Goal: Task Accomplishment & Management: Use online tool/utility

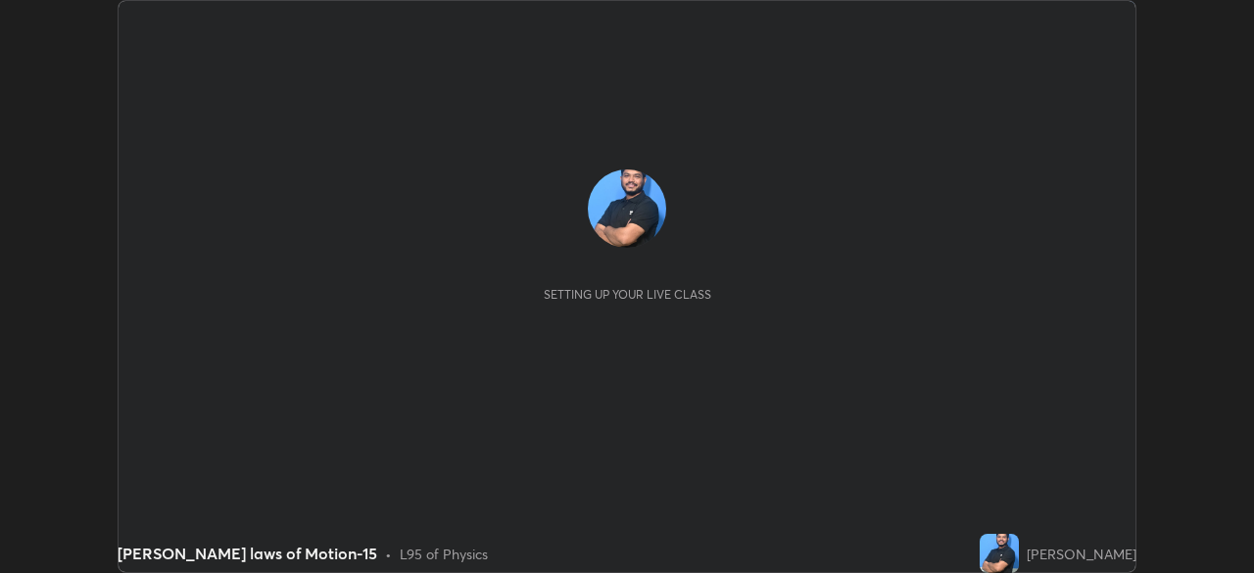
scroll to position [573, 1253]
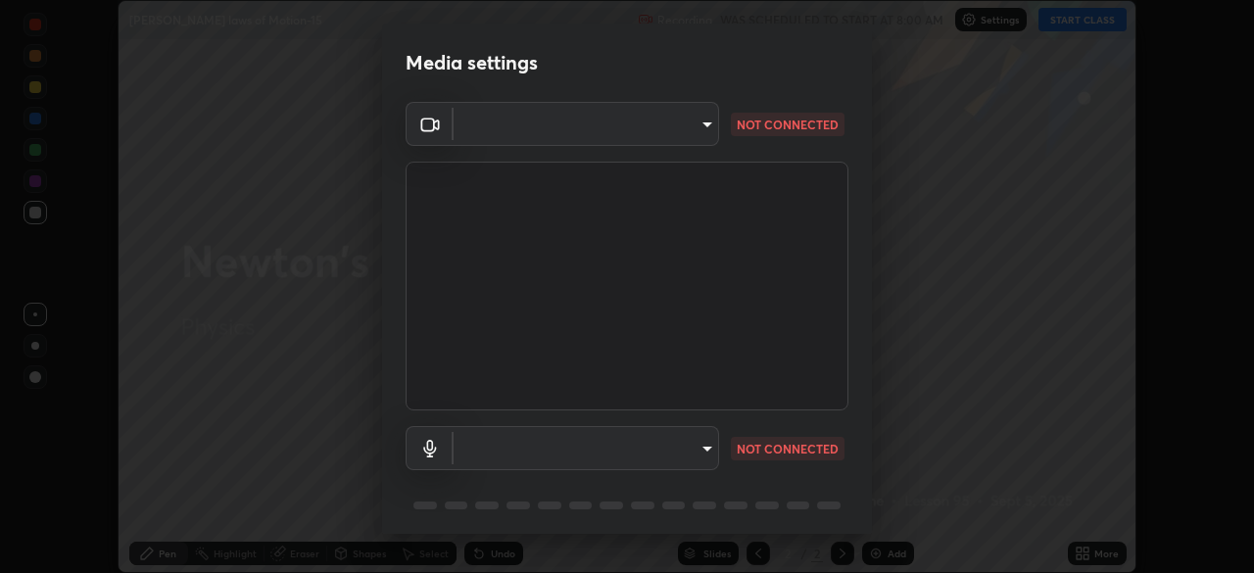
type input "9d859b0dc9df3993e45d71748640ef8916b2c21d6ac1b4416f64a69378af508e"
type input "4f06c2d6b51db1f9fe48d8ea370b420cdfdc57b065f61fb7ee4703c9f90ad683"
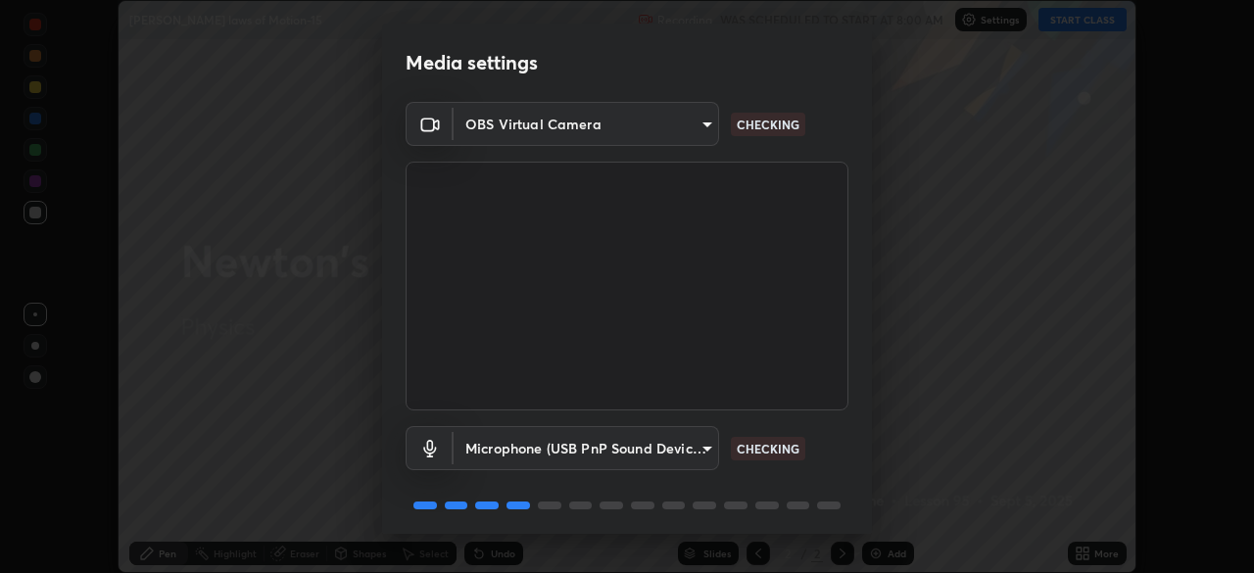
scroll to position [70, 0]
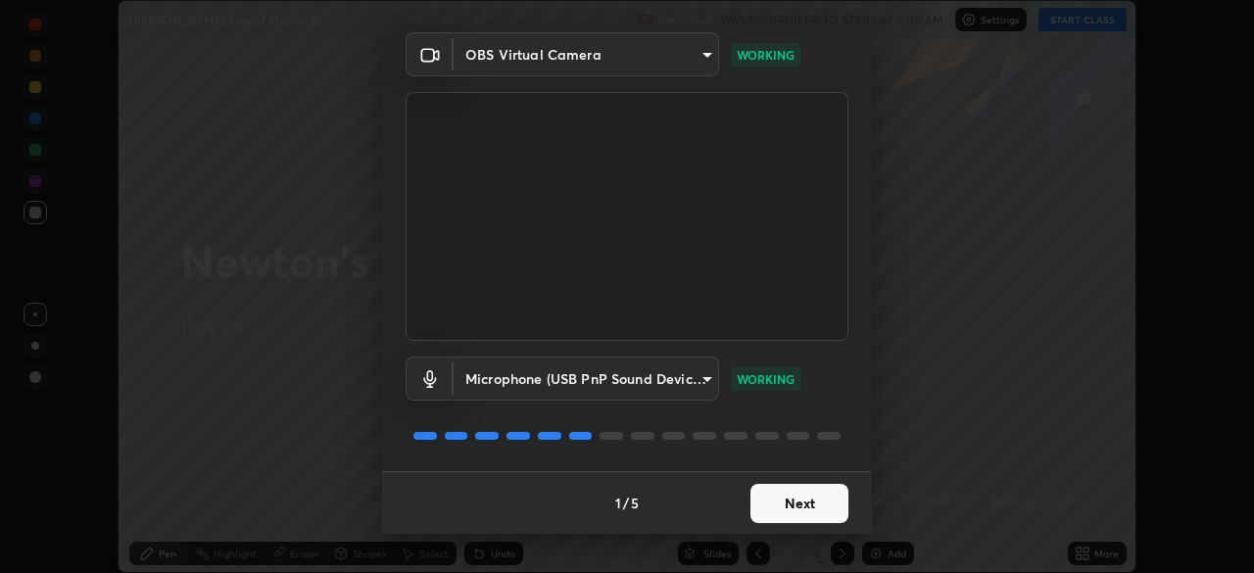
click at [798, 494] on button "Next" at bounding box center [799, 503] width 98 height 39
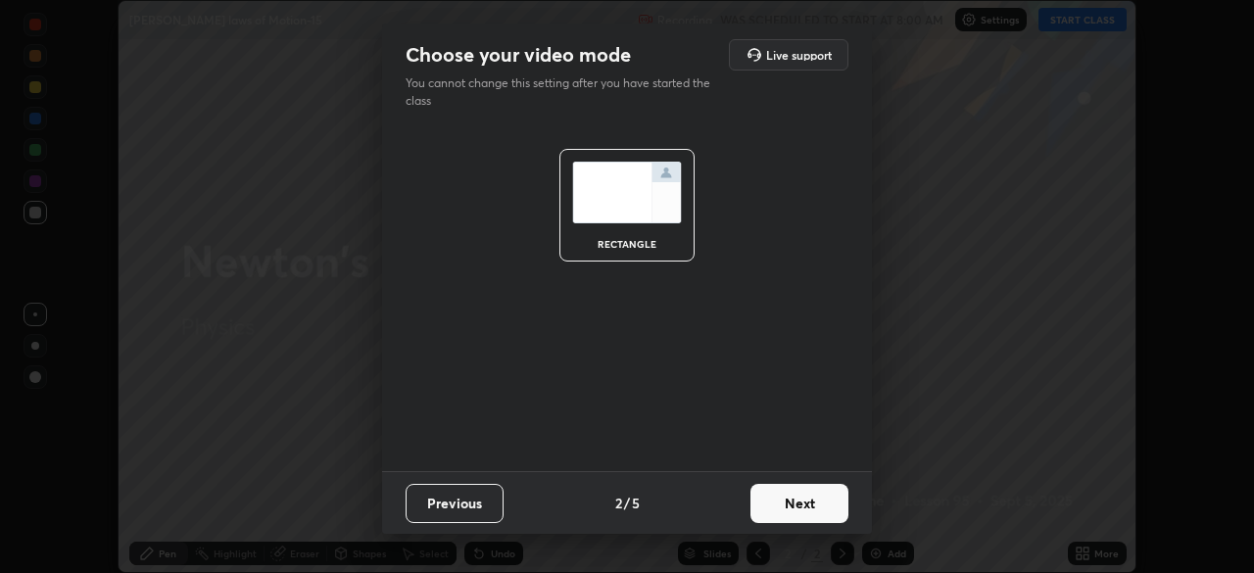
scroll to position [0, 0]
click at [796, 500] on button "Next" at bounding box center [799, 503] width 98 height 39
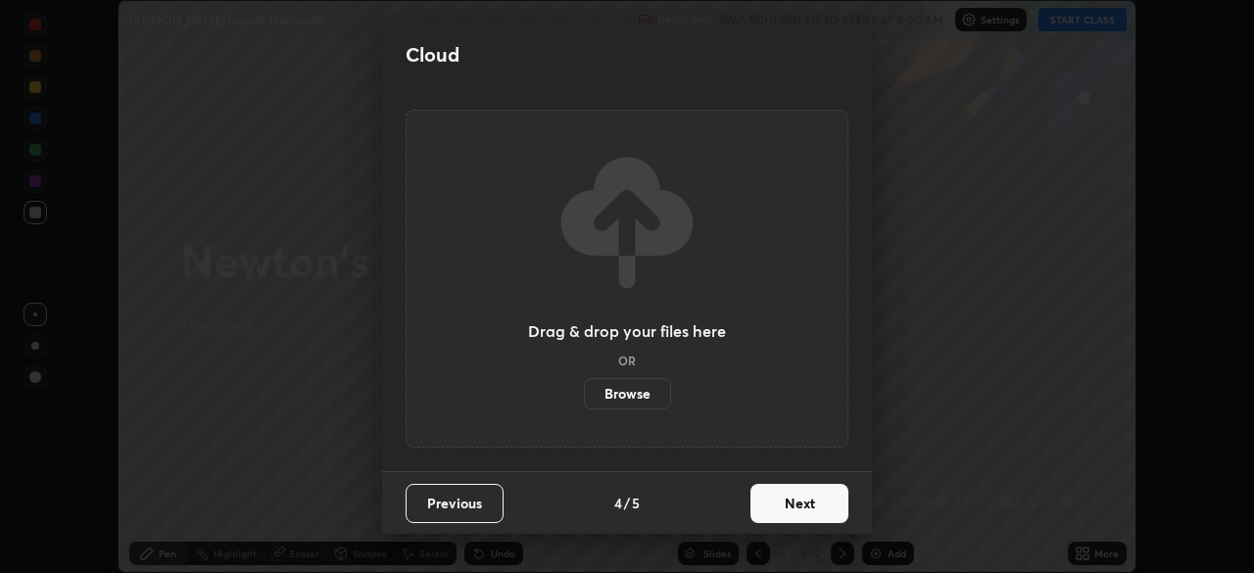
click at [798, 502] on button "Next" at bounding box center [799, 503] width 98 height 39
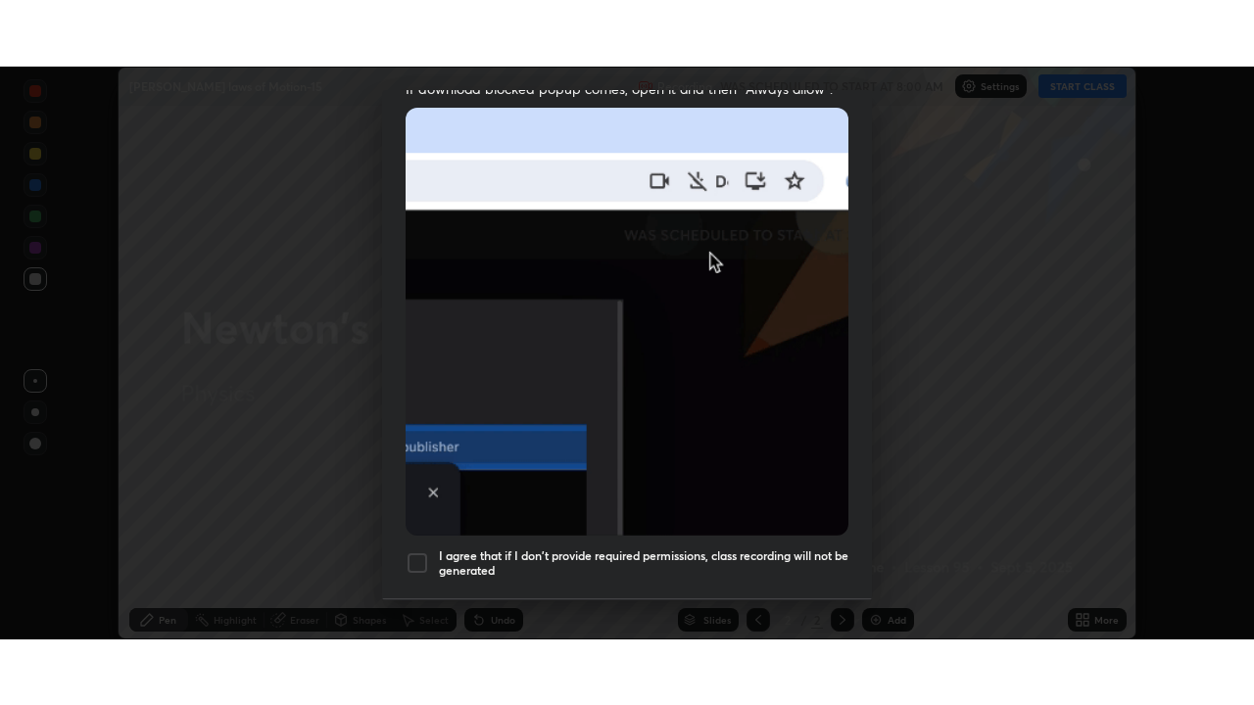
scroll to position [469, 0]
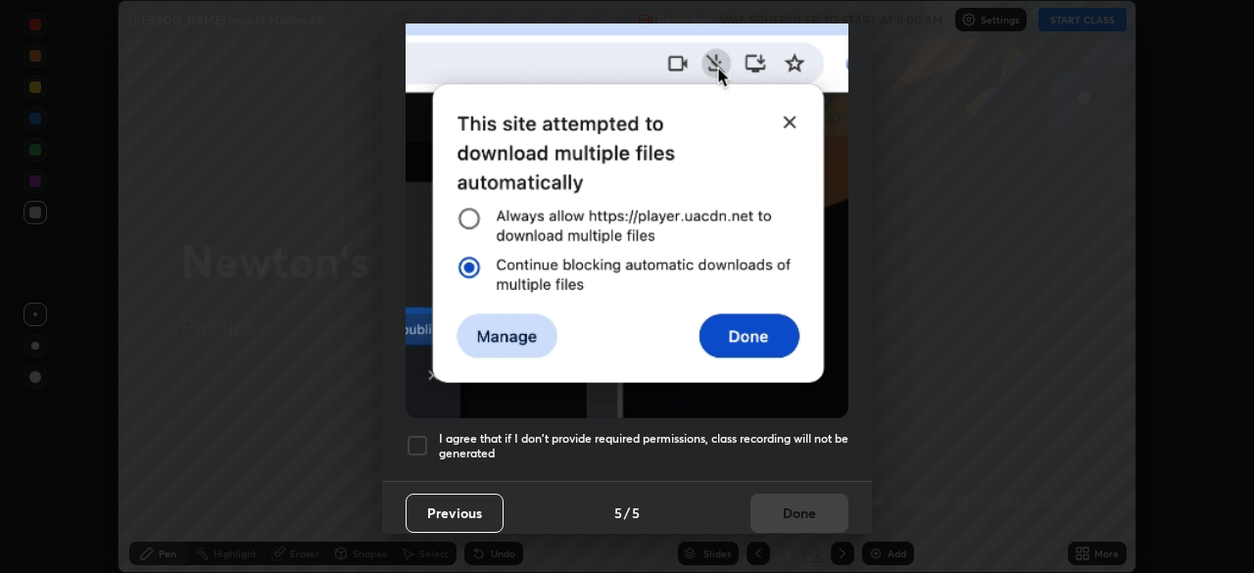
click at [413, 434] on div at bounding box center [418, 446] width 24 height 24
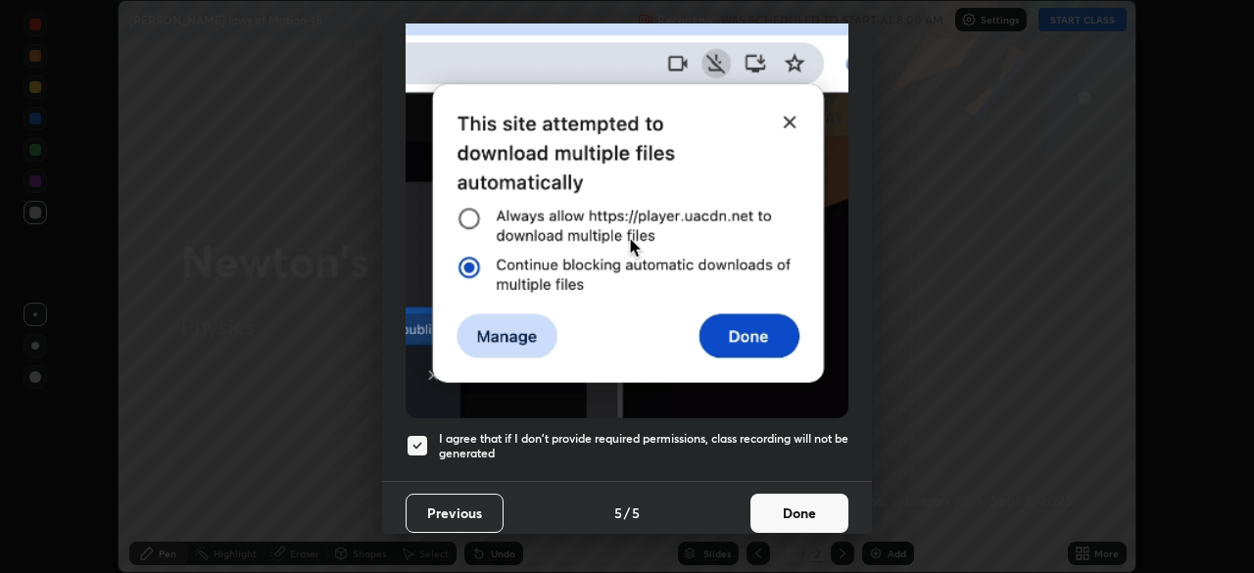
click at [766, 506] on button "Done" at bounding box center [799, 513] width 98 height 39
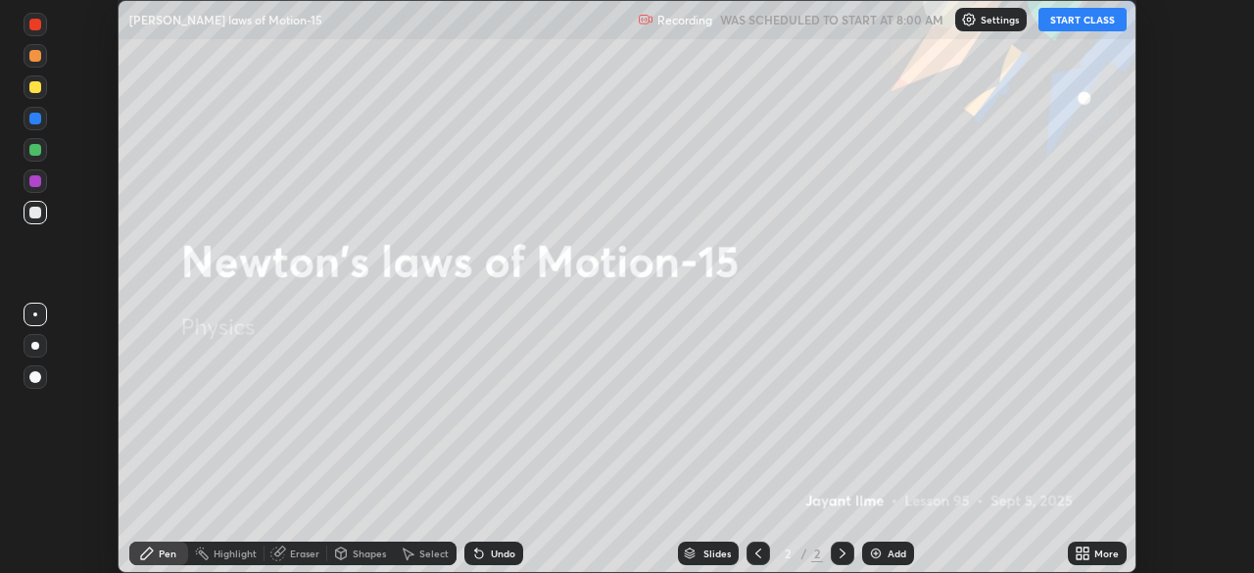
click at [1086, 23] on button "START CLASS" at bounding box center [1082, 20] width 88 height 24
click at [1085, 550] on icon at bounding box center [1085, 550] width 5 height 5
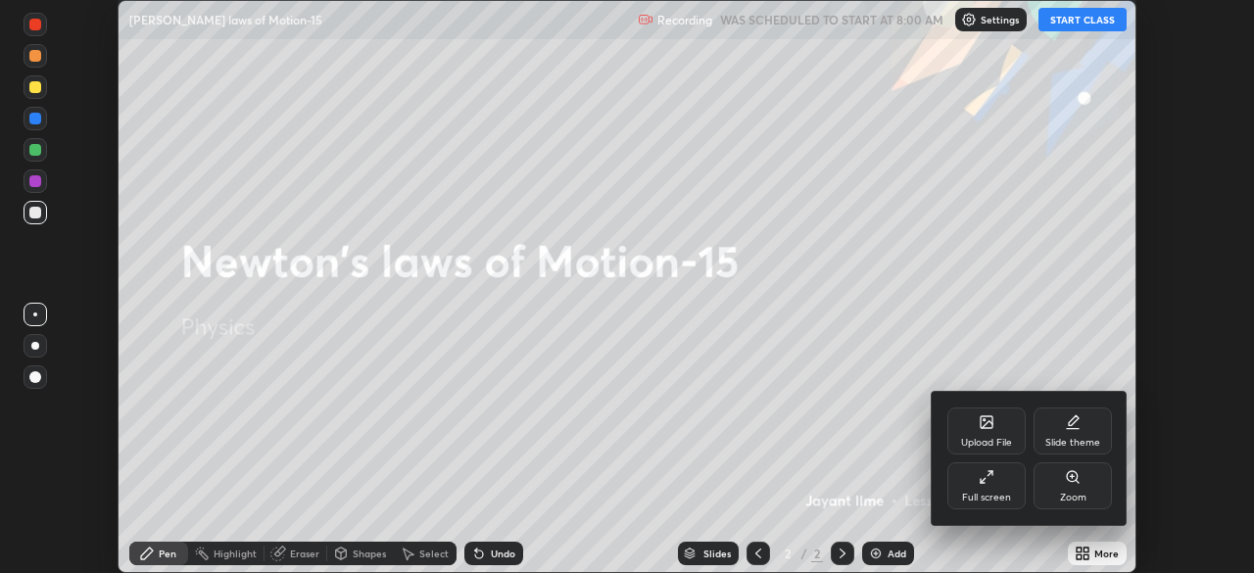
click at [1003, 488] on div "Full screen" at bounding box center [986, 485] width 78 height 47
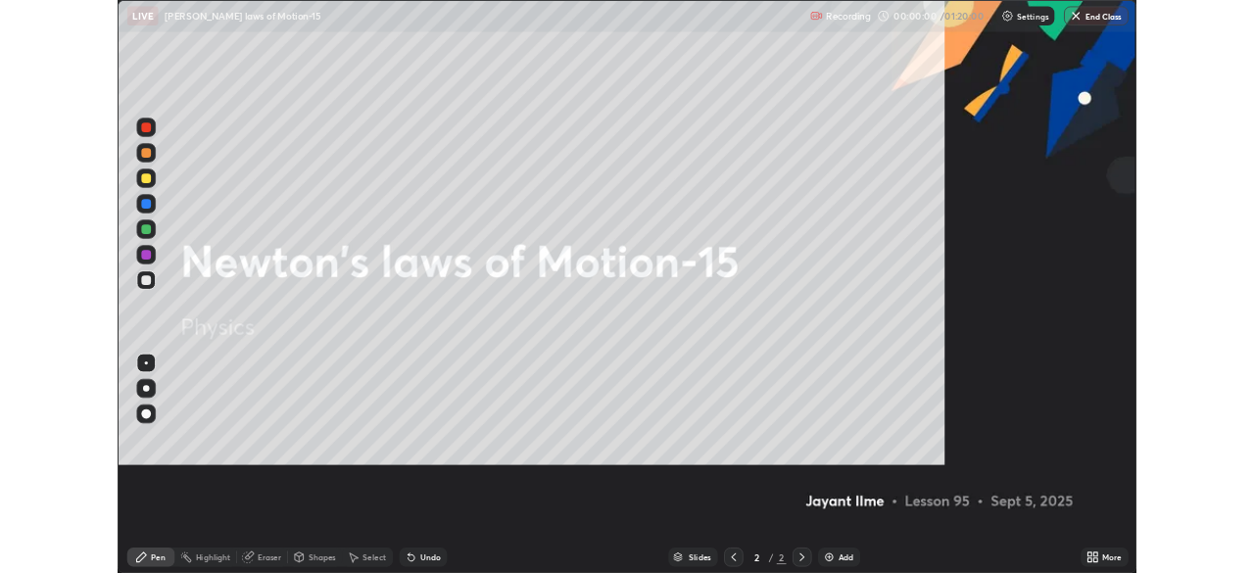
scroll to position [705, 1254]
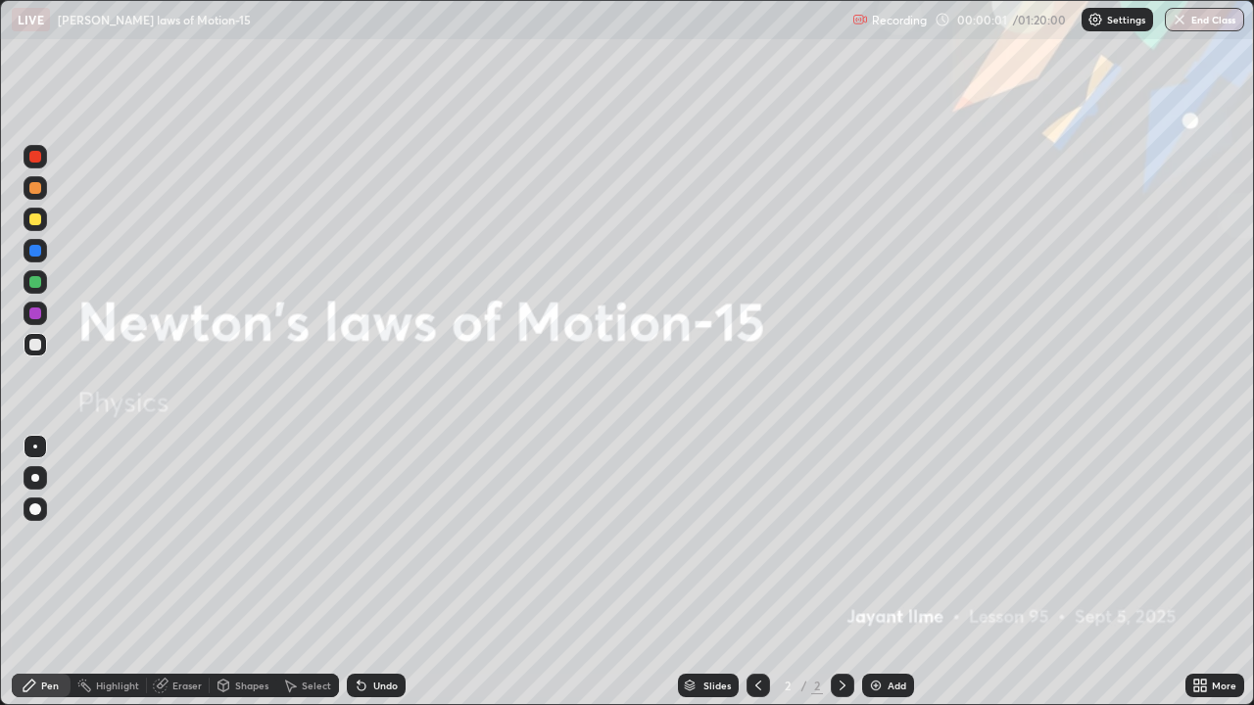
click at [898, 572] on div "Add" at bounding box center [896, 686] width 19 height 10
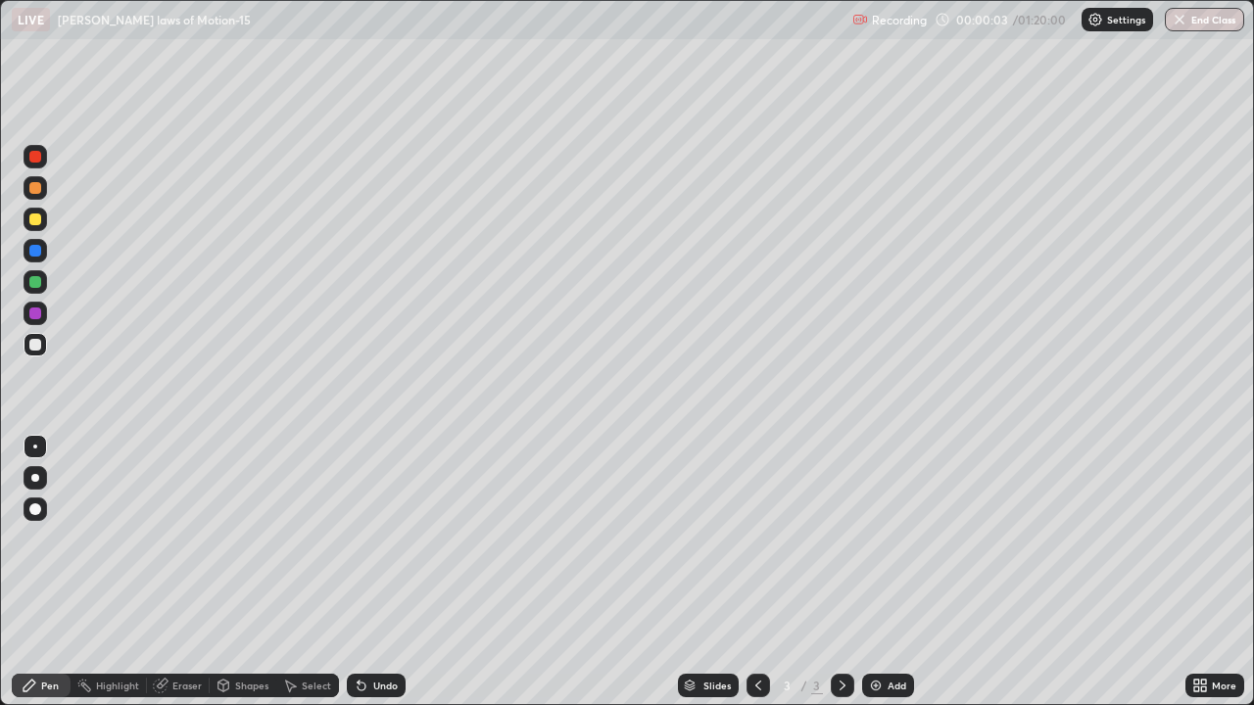
click at [46, 506] on div at bounding box center [36, 510] width 24 height 24
click at [33, 218] on div at bounding box center [35, 220] width 12 height 12
click at [185, 572] on div "Eraser" at bounding box center [186, 686] width 29 height 10
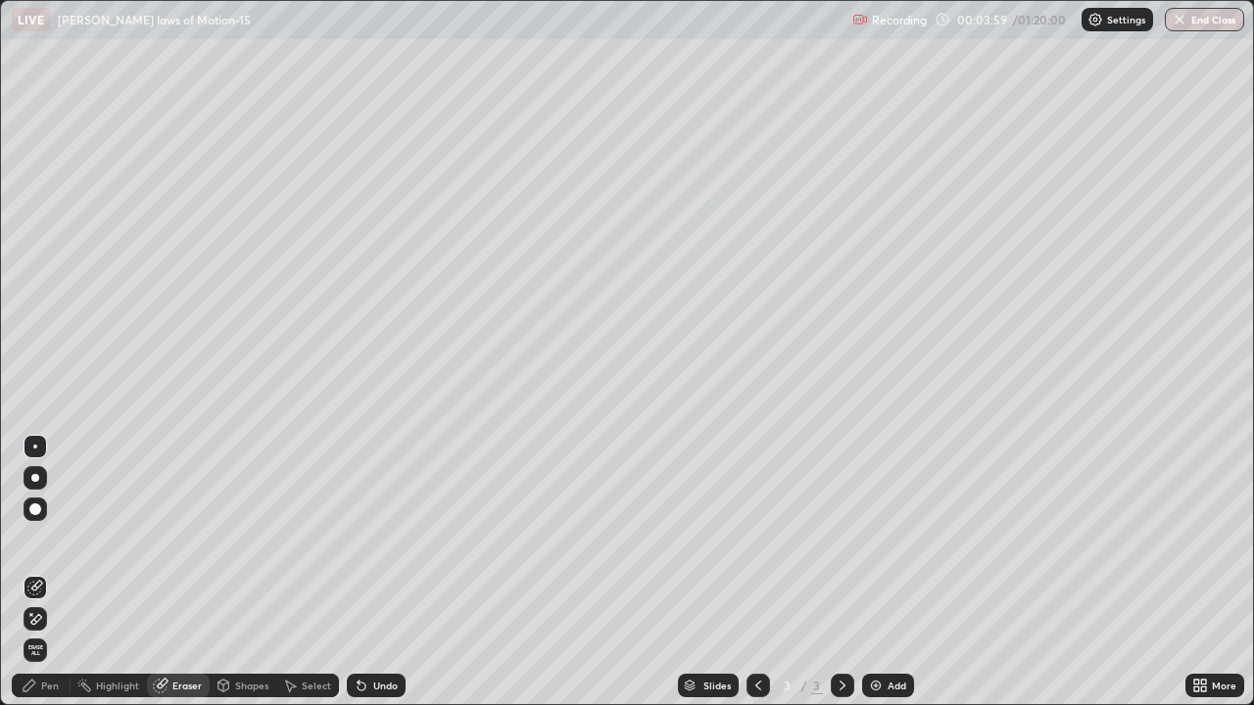
click at [36, 572] on icon at bounding box center [35, 619] width 16 height 17
click at [47, 572] on div "Pen" at bounding box center [50, 686] width 18 height 10
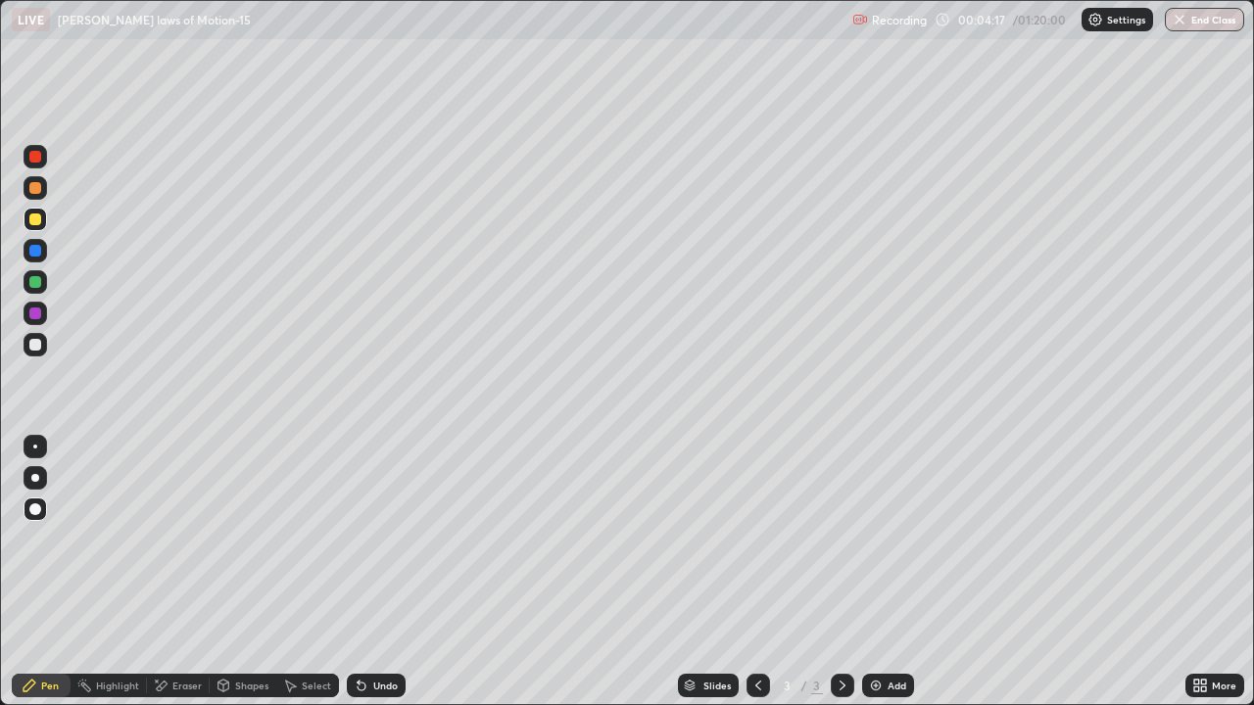
click at [31, 347] on div at bounding box center [35, 345] width 12 height 12
click at [178, 572] on div "Eraser" at bounding box center [186, 686] width 29 height 10
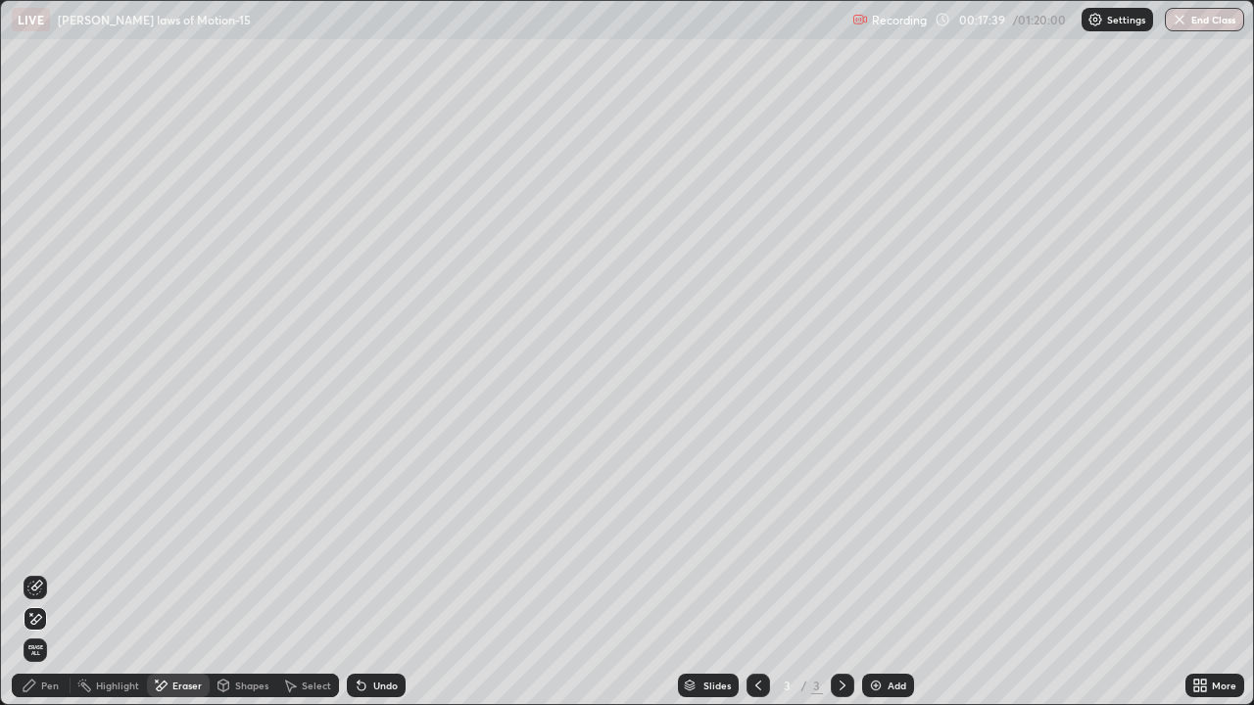
click at [47, 572] on div "Pen" at bounding box center [50, 686] width 18 height 10
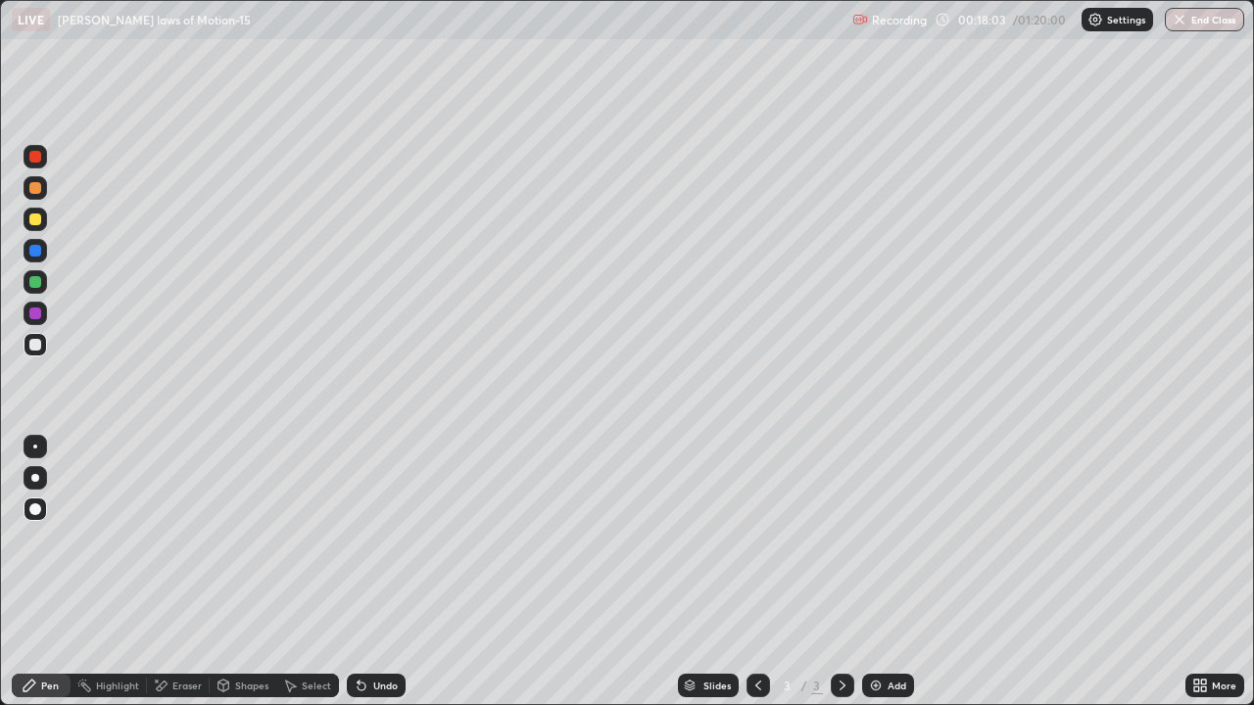
click at [37, 220] on div at bounding box center [35, 220] width 12 height 12
click at [36, 345] on div at bounding box center [35, 345] width 12 height 12
click at [376, 572] on div "Undo" at bounding box center [376, 686] width 59 height 24
click at [382, 572] on div "Undo" at bounding box center [376, 686] width 59 height 24
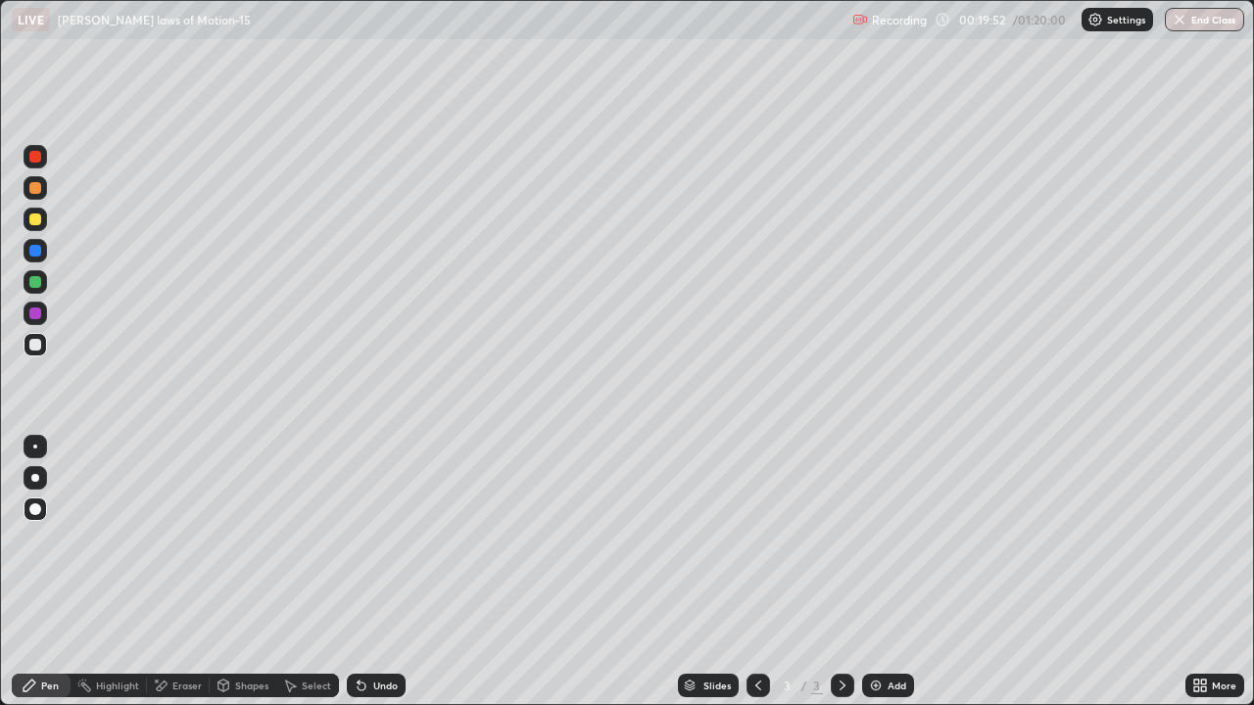
click at [38, 286] on div at bounding box center [35, 282] width 12 height 12
click at [37, 343] on div at bounding box center [35, 345] width 12 height 12
click at [35, 281] on div at bounding box center [35, 282] width 12 height 12
click at [870, 572] on img at bounding box center [876, 686] width 16 height 16
click at [37, 352] on div at bounding box center [36, 345] width 24 height 24
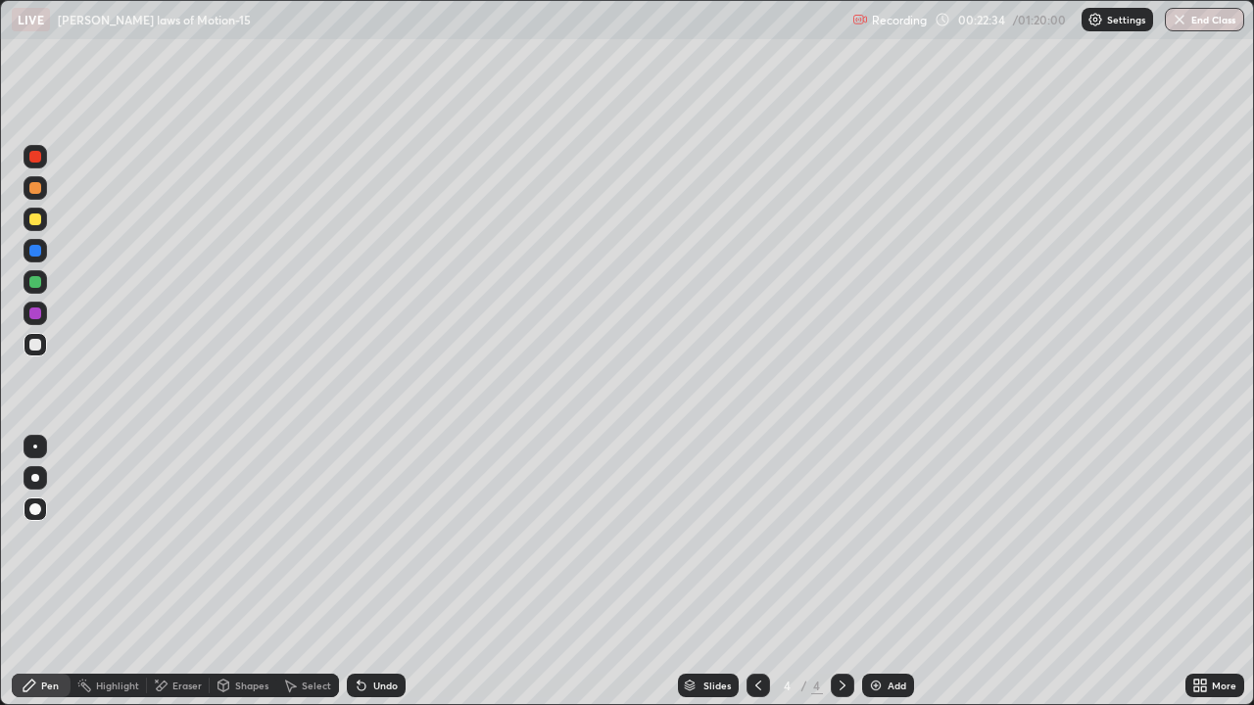
click at [0, 70] on div "Setting up your live class" at bounding box center [627, 352] width 1254 height 705
click at [30, 224] on div at bounding box center [35, 220] width 12 height 12
click at [39, 347] on div at bounding box center [35, 345] width 12 height 12
click at [378, 572] on div "Undo" at bounding box center [385, 686] width 24 height 10
click at [44, 285] on div at bounding box center [36, 282] width 24 height 24
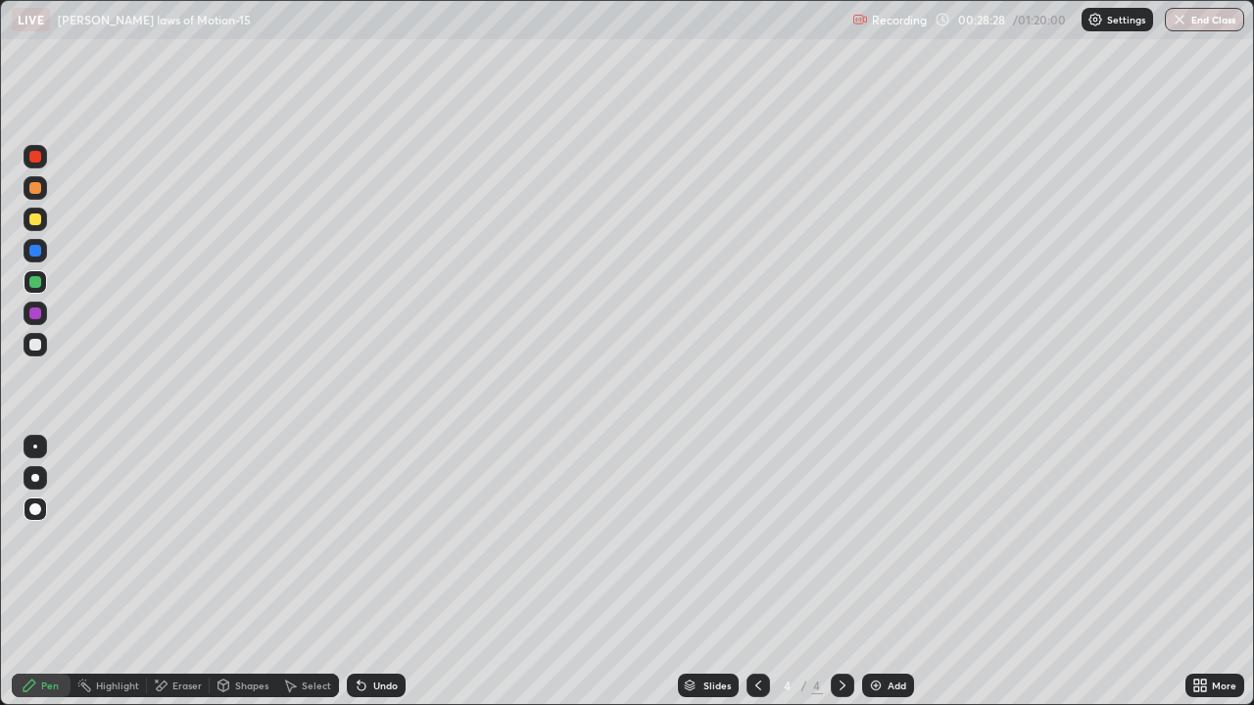
click at [37, 350] on div at bounding box center [35, 345] width 12 height 12
click at [757, 572] on icon at bounding box center [758, 686] width 16 height 16
click at [840, 572] on icon at bounding box center [843, 686] width 16 height 16
click at [880, 572] on img at bounding box center [876, 686] width 16 height 16
click at [377, 572] on div "Undo" at bounding box center [385, 686] width 24 height 10
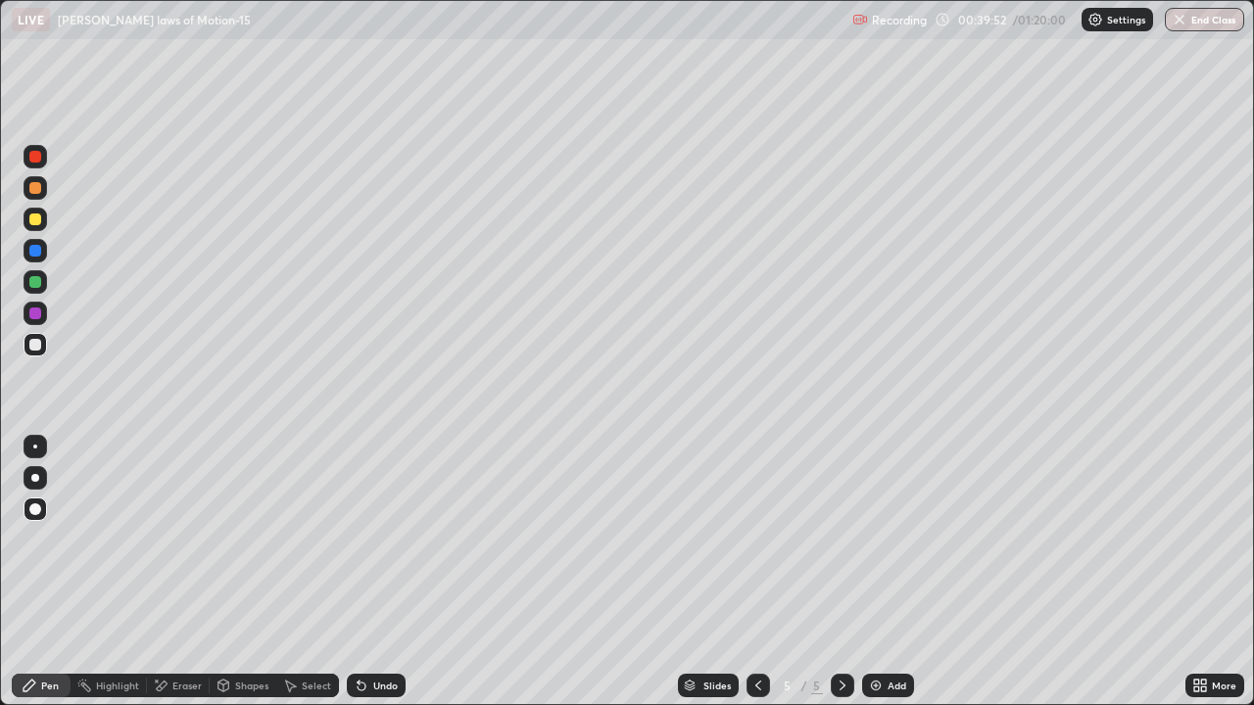
click at [887, 572] on div "Add" at bounding box center [896, 686] width 19 height 10
click at [38, 285] on div at bounding box center [35, 282] width 12 height 12
click at [897, 572] on div "Add" at bounding box center [896, 686] width 19 height 10
click at [40, 343] on div at bounding box center [35, 345] width 12 height 12
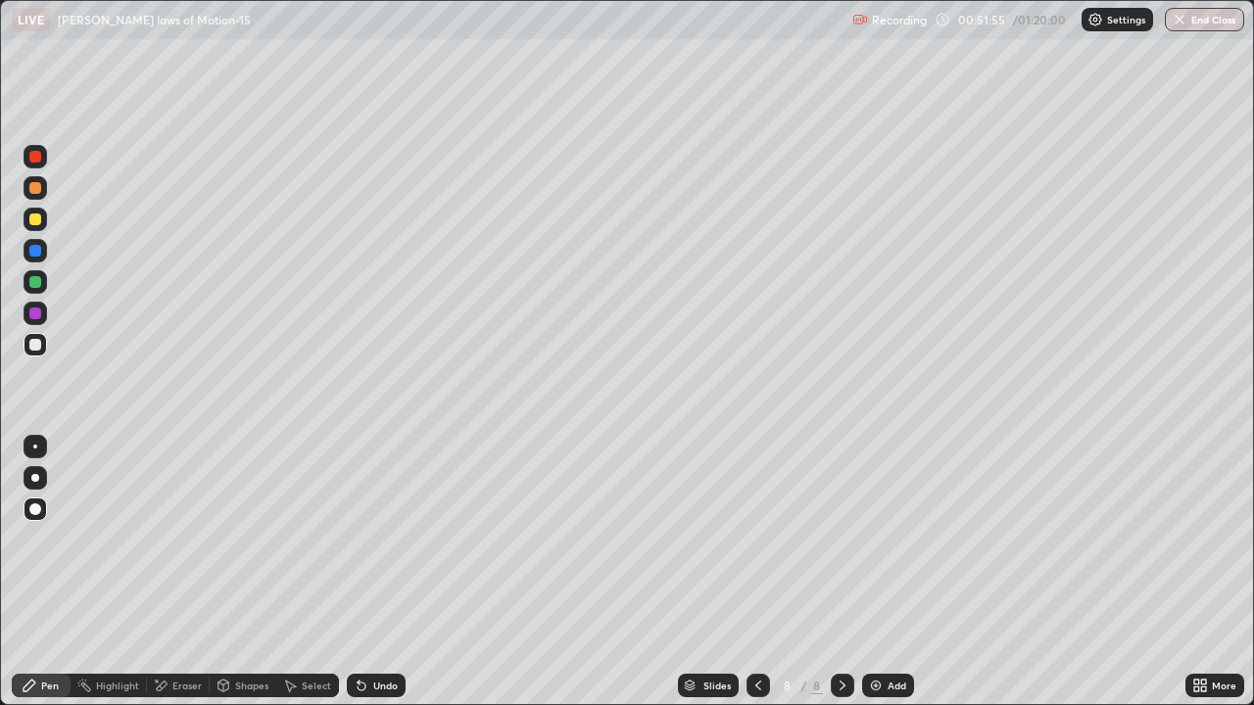
click at [43, 224] on div at bounding box center [36, 220] width 24 height 24
click at [37, 344] on div at bounding box center [35, 345] width 12 height 12
click at [868, 572] on div "Add" at bounding box center [888, 686] width 52 height 24
click at [885, 572] on div "Add" at bounding box center [888, 686] width 52 height 24
click at [901, 572] on div "Add" at bounding box center [896, 686] width 19 height 10
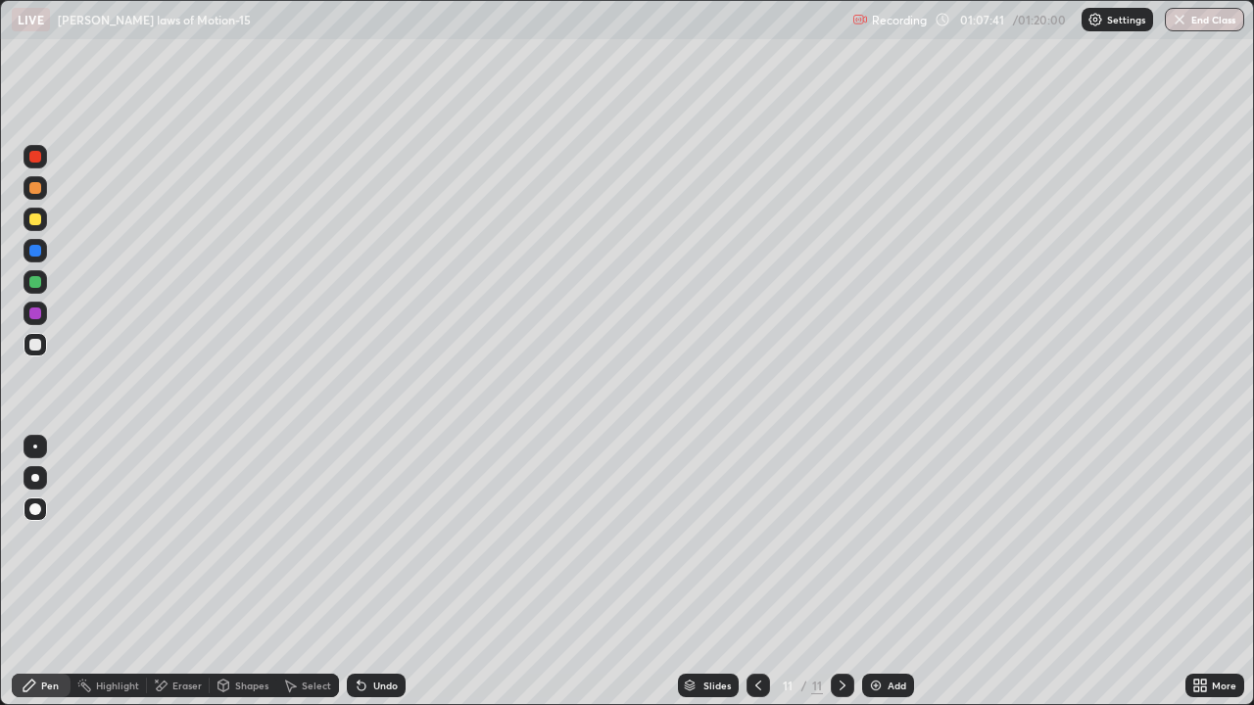
click at [884, 572] on div "Add" at bounding box center [888, 686] width 52 height 24
click at [908, 572] on div "Add" at bounding box center [888, 686] width 52 height 24
click at [381, 572] on div "Undo" at bounding box center [385, 686] width 24 height 10
click at [1202, 23] on button "End Class" at bounding box center [1204, 20] width 79 height 24
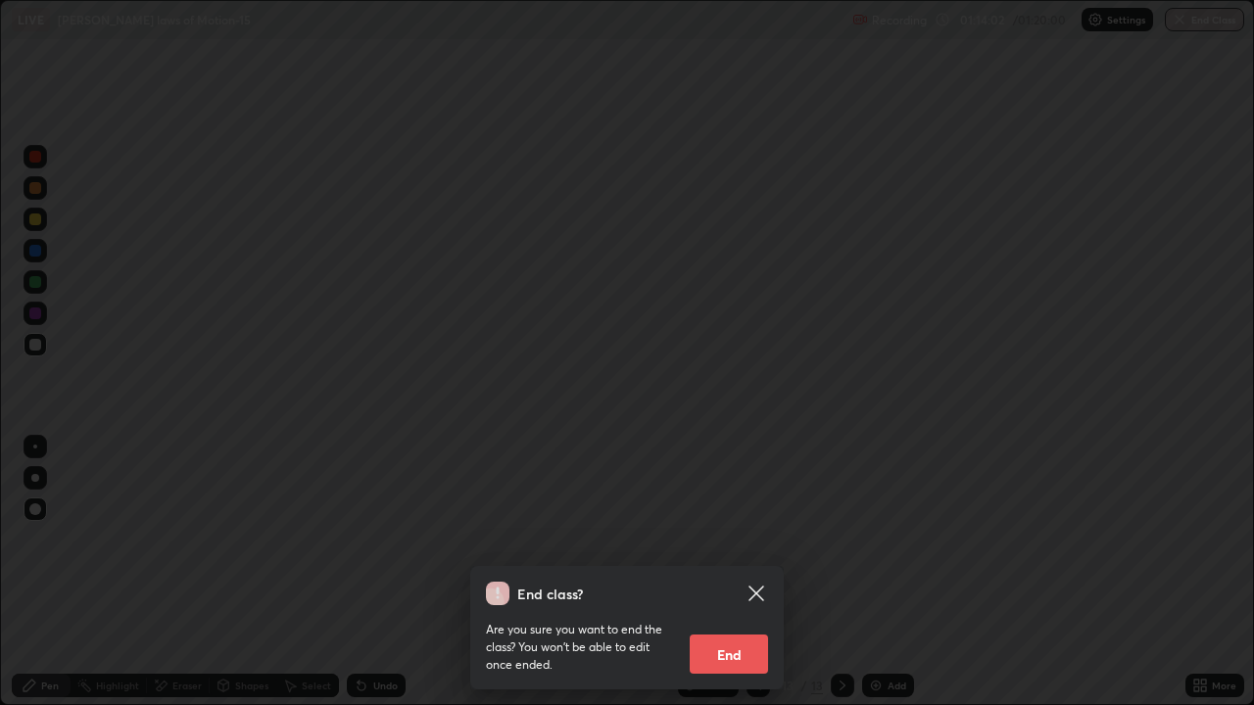
click at [735, 572] on button "End" at bounding box center [729, 654] width 78 height 39
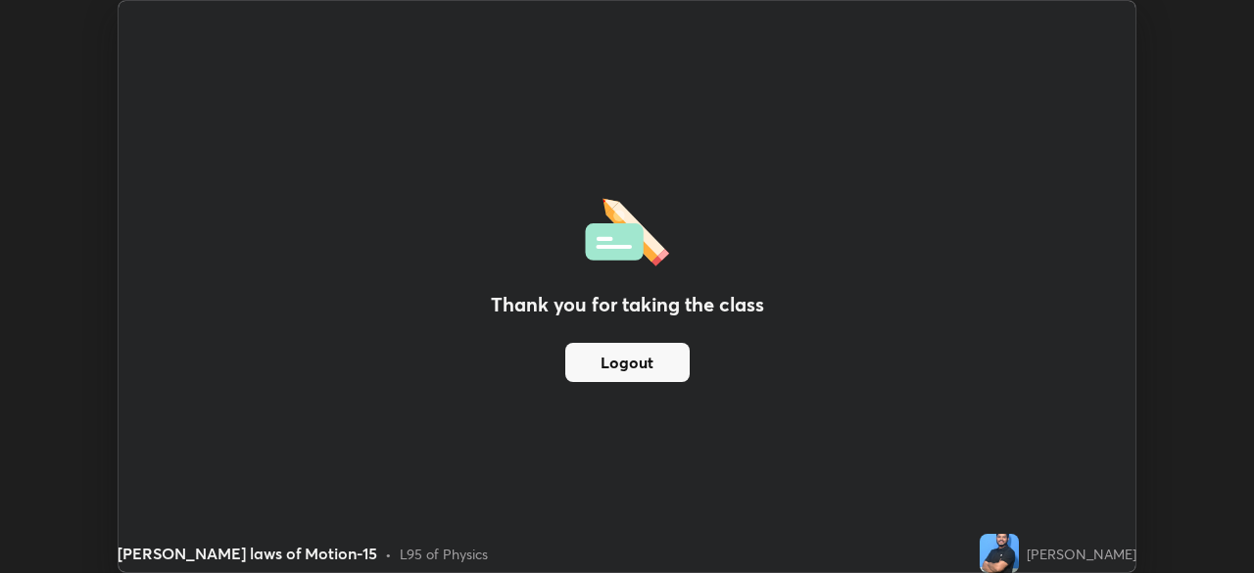
scroll to position [97381, 96701]
